Goal: Register for event/course

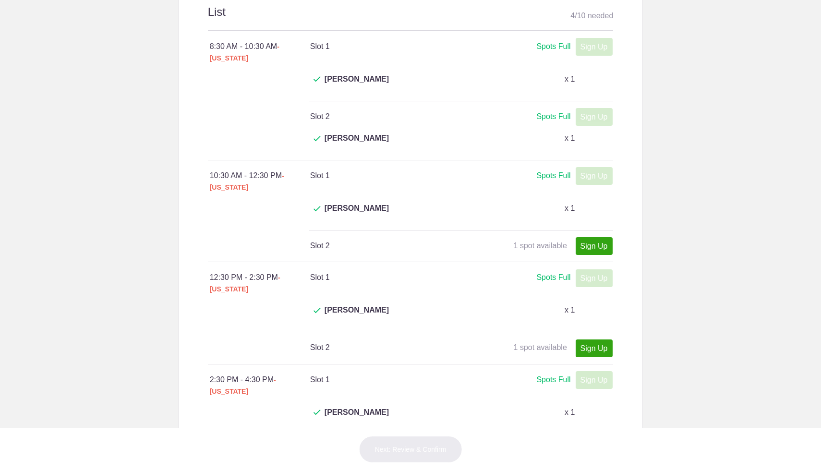
scroll to position [136, 0]
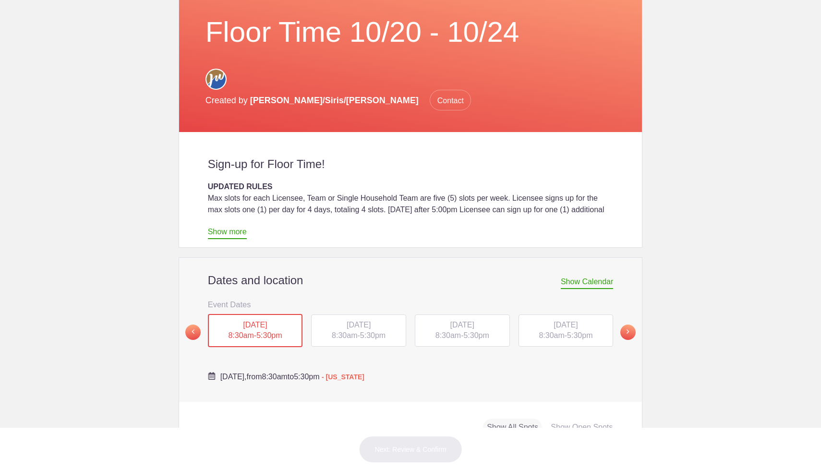
click at [380, 331] on span "5:30pm" at bounding box center [372, 335] width 25 height 8
click at [379, 315] on div "TUE, Oct 21, 2025 8:30am - 5:30pm" at bounding box center [358, 331] width 95 height 33
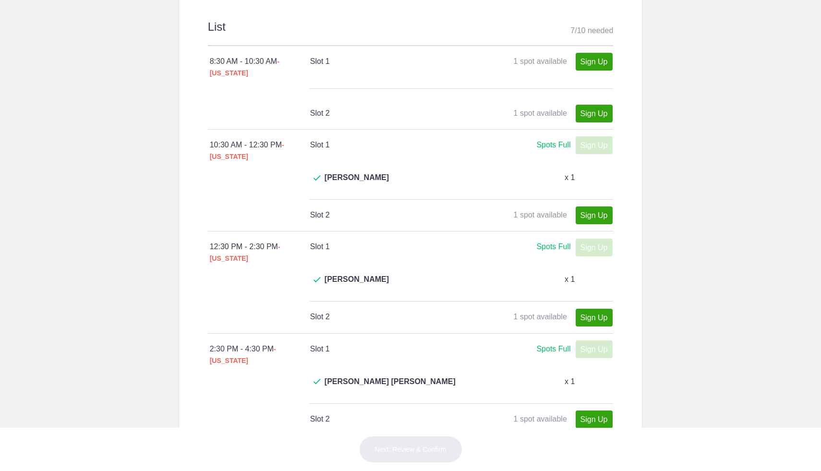
scroll to position [564, 0]
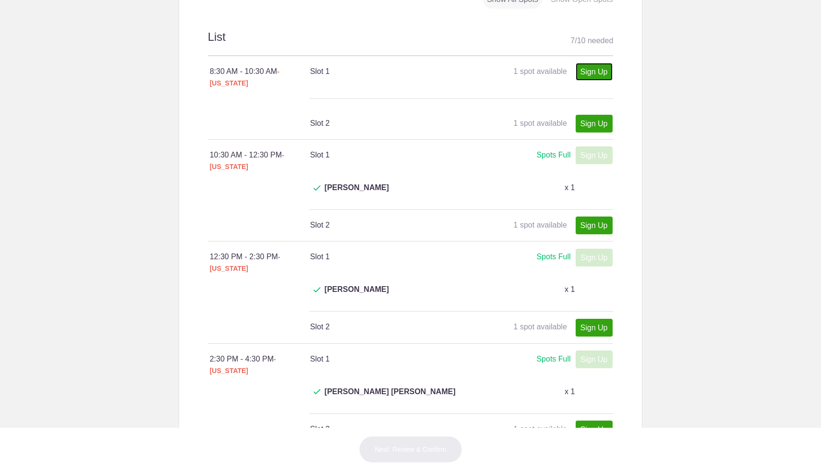
click at [578, 63] on link "Sign Up" at bounding box center [594, 72] width 37 height 18
type input "1"
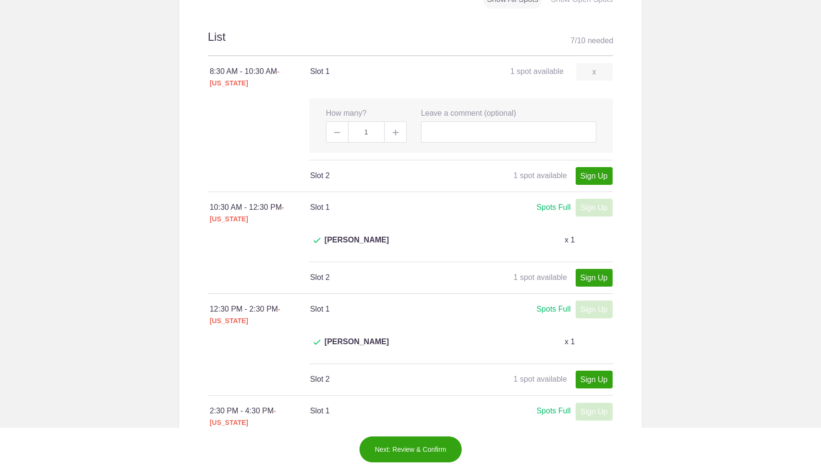
click at [399, 443] on button "Next: Review & Confirm" at bounding box center [410, 449] width 103 height 27
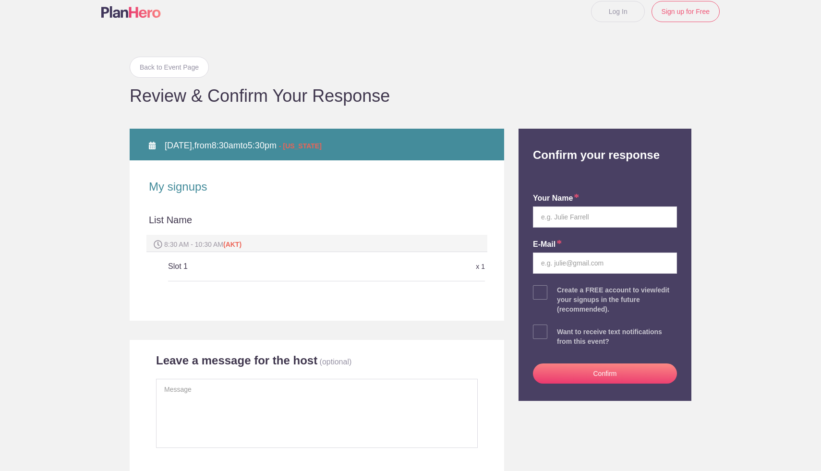
scroll to position [39, 0]
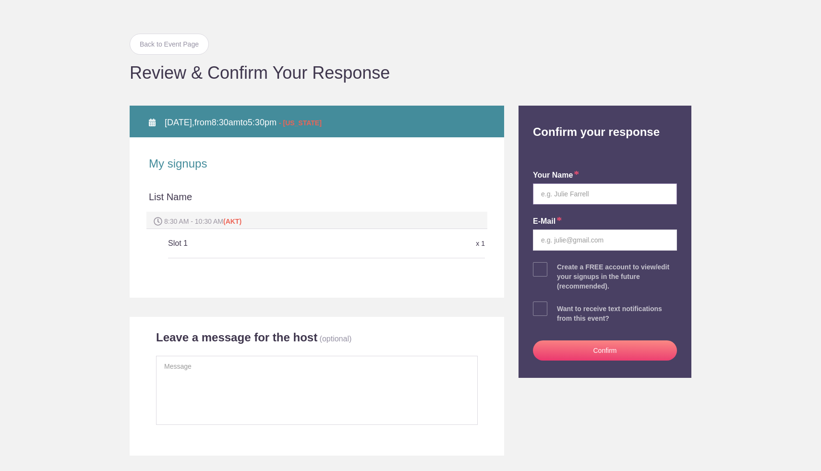
click at [615, 195] on input "text" at bounding box center [605, 194] width 144 height 21
type input "Panhia Yang"
type input "yangpanhia21@gmail.com"
click at [609, 343] on button "Confirm" at bounding box center [605, 351] width 144 height 20
